Goal: Task Accomplishment & Management: Complete application form

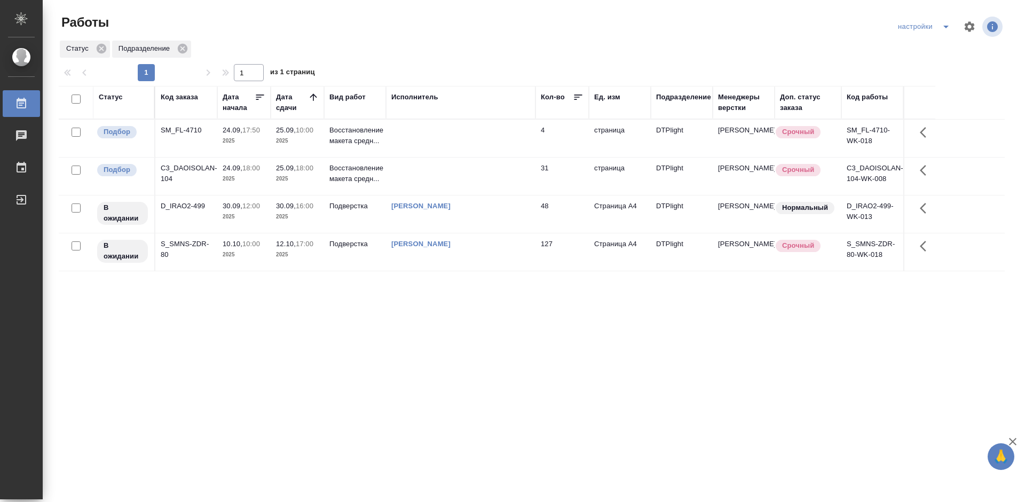
click at [441, 312] on div "Статус Код заказа Дата начала Дата сдачи Вид работ Исполнитель Кол-во Ед. изм П…" at bounding box center [532, 278] width 946 height 384
click at [191, 166] on div "C3_DAOISOLAN-104" at bounding box center [186, 173] width 51 height 21
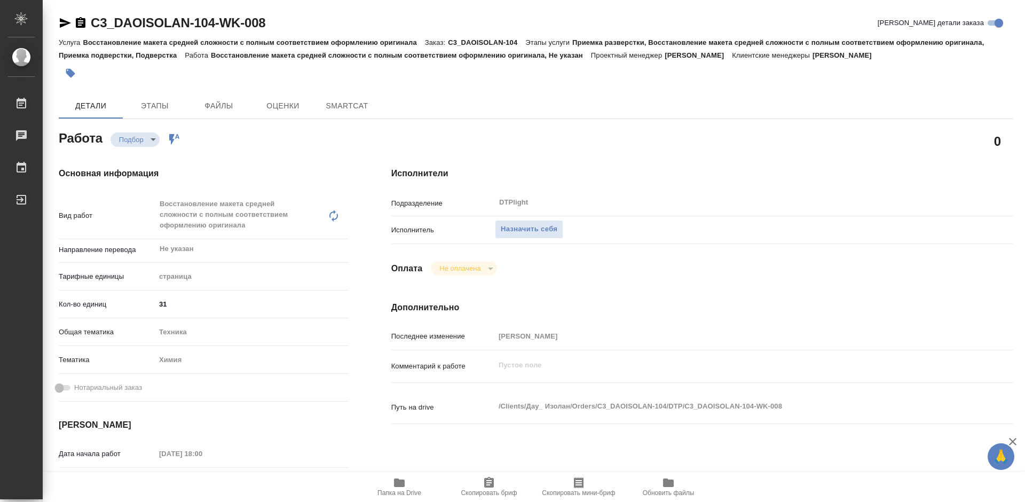
type textarea "x"
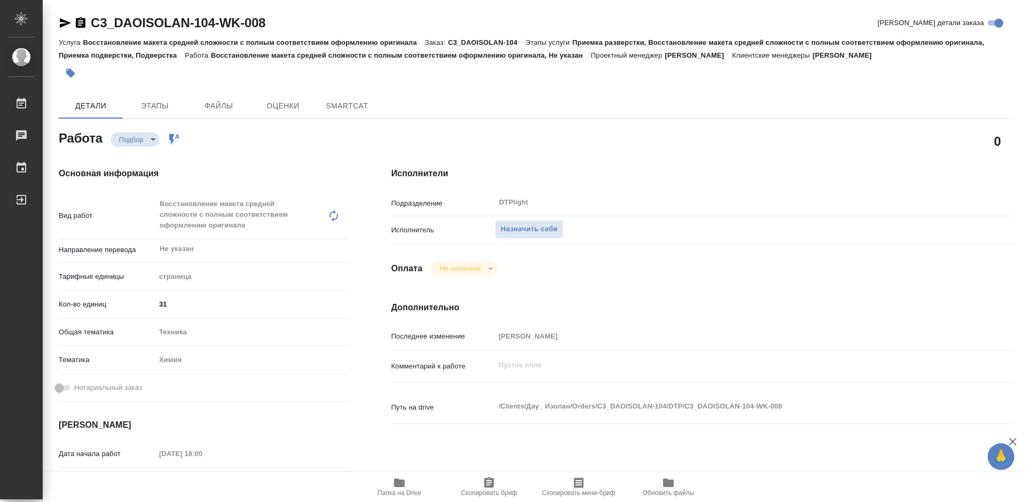
type textarea "x"
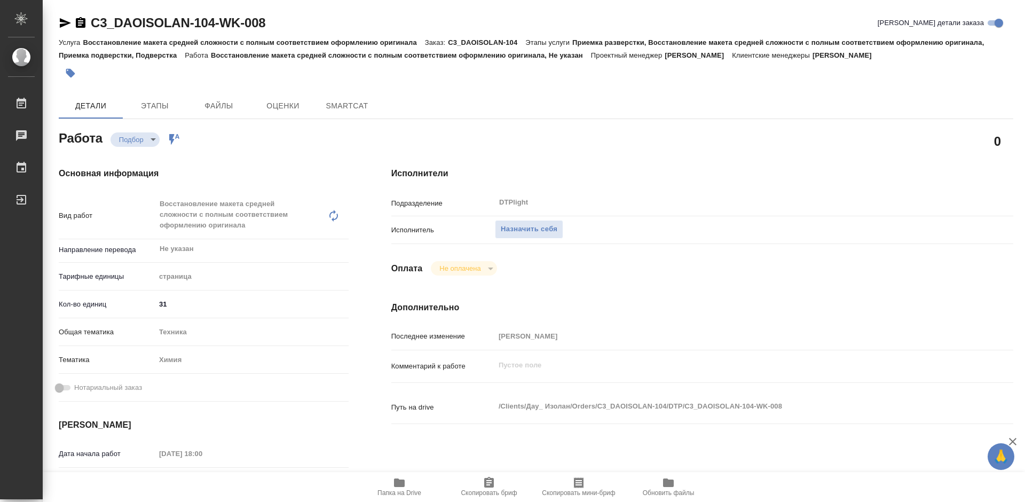
type textarea "x"
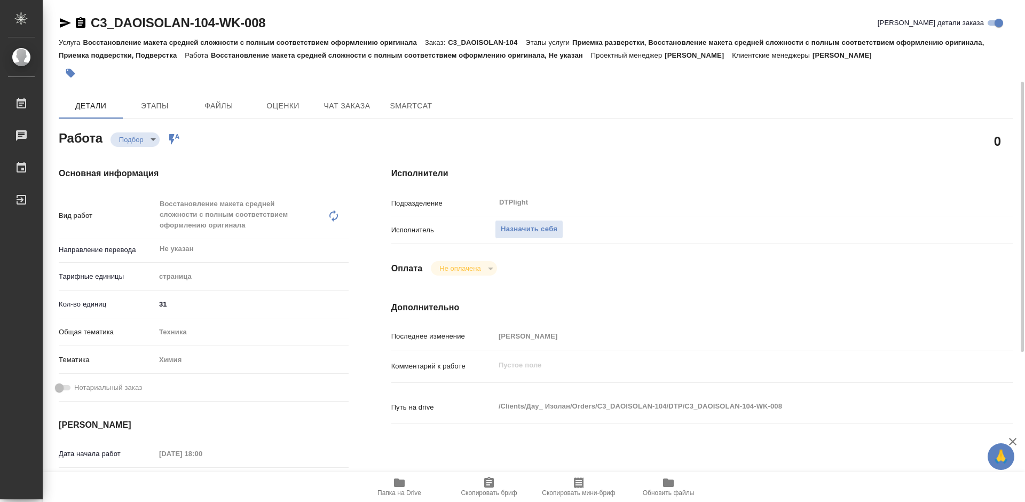
scroll to position [107, 0]
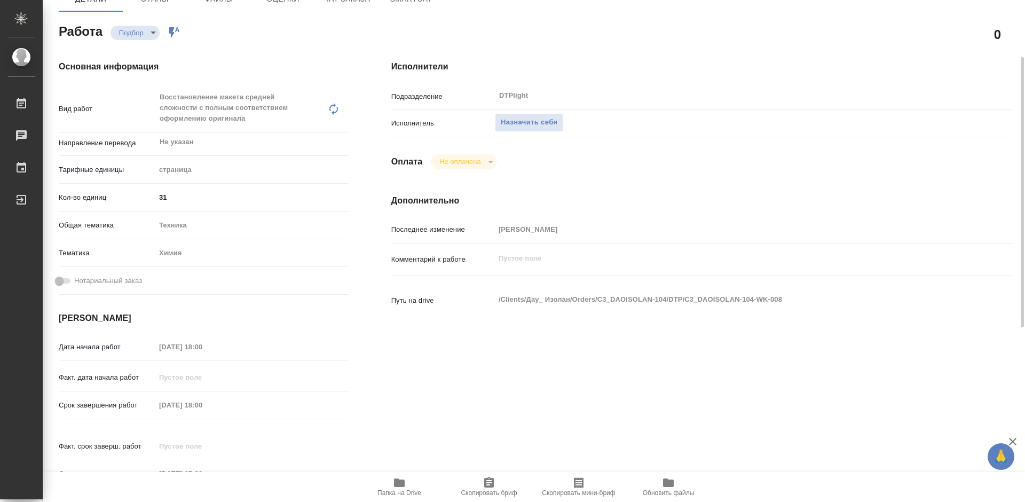
type textarea "x"
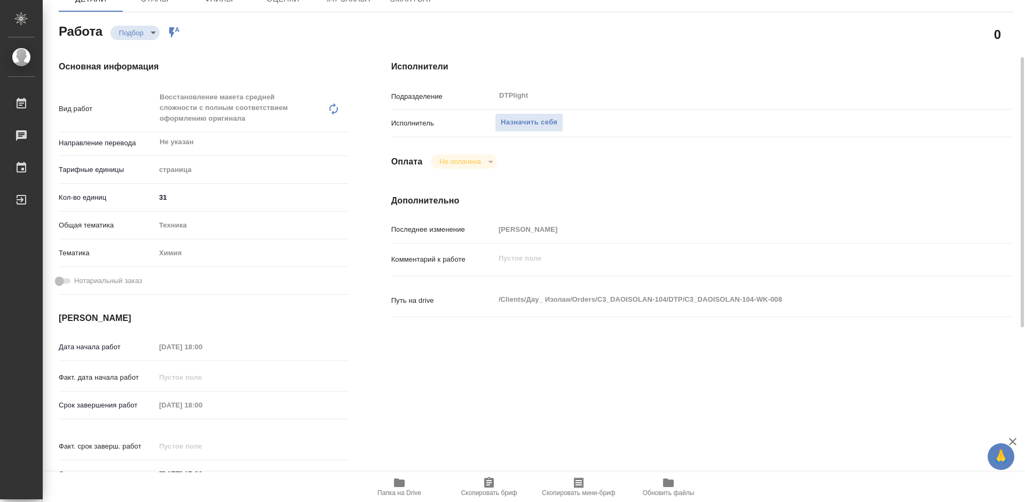
type textarea "x"
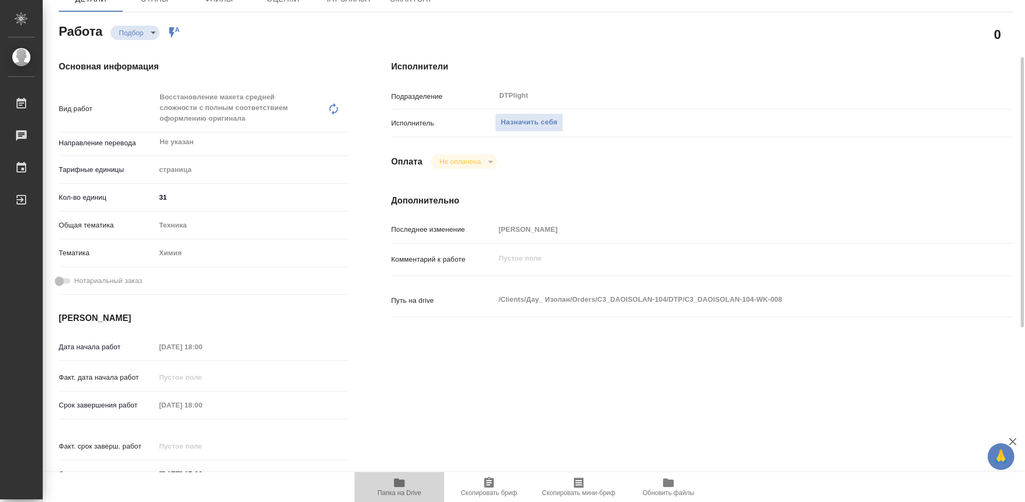
click at [398, 481] on icon "button" at bounding box center [399, 482] width 11 height 9
